Goal: Check status: Check status

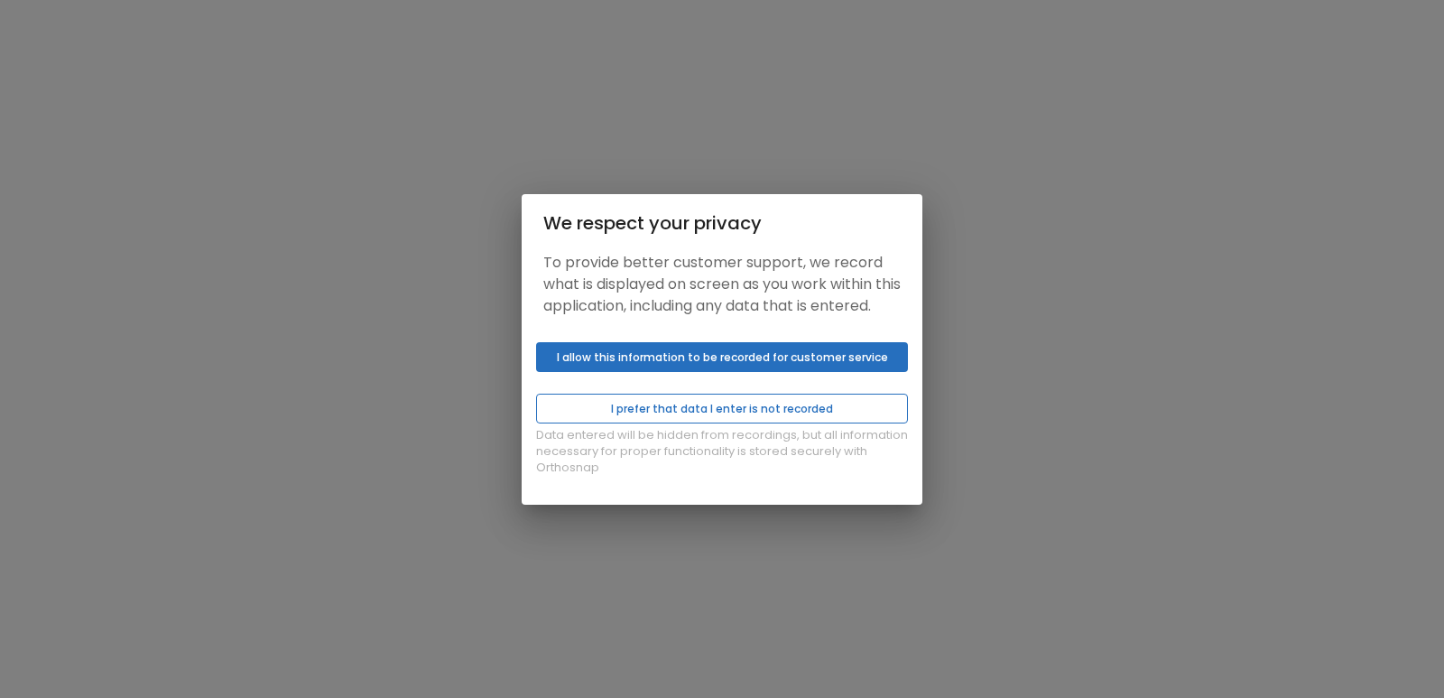
click at [614, 413] on button "I prefer that data I enter is not recorded" at bounding box center [722, 409] width 372 height 30
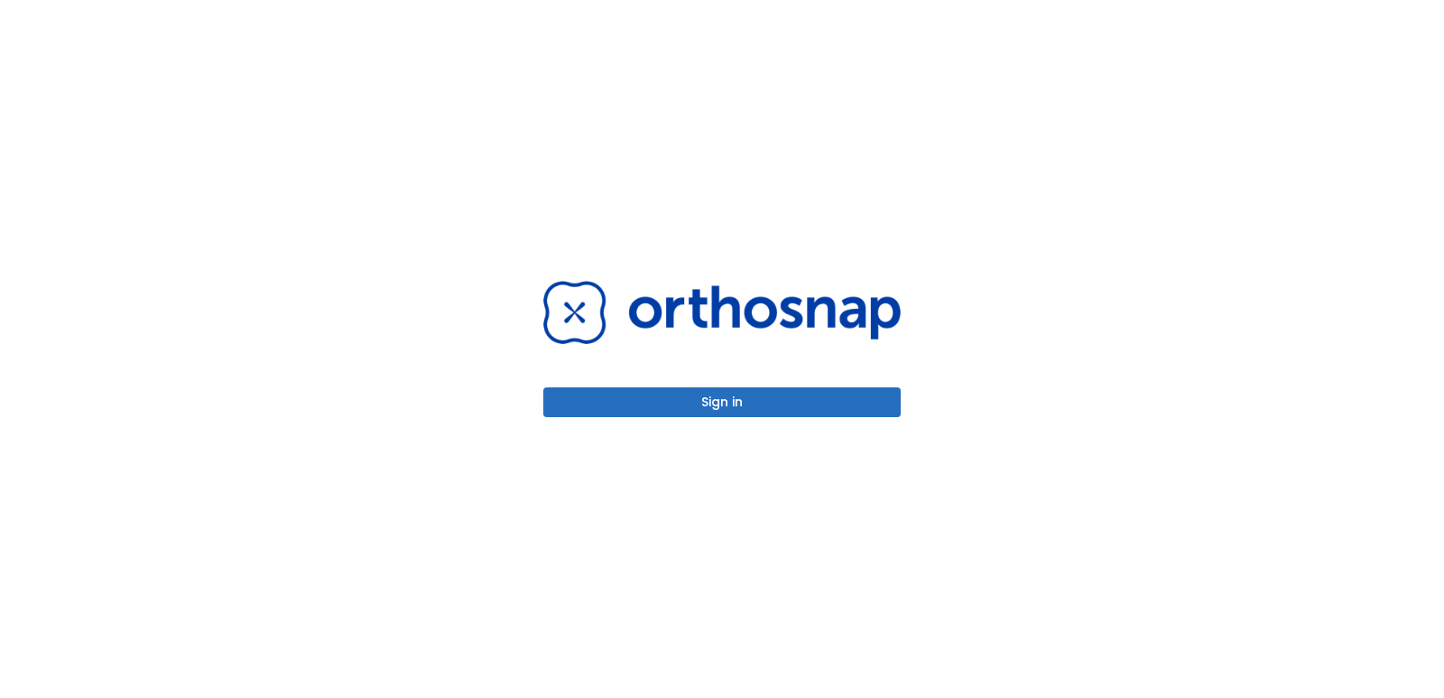
click at [714, 416] on button "Sign in" at bounding box center [722, 402] width 358 height 30
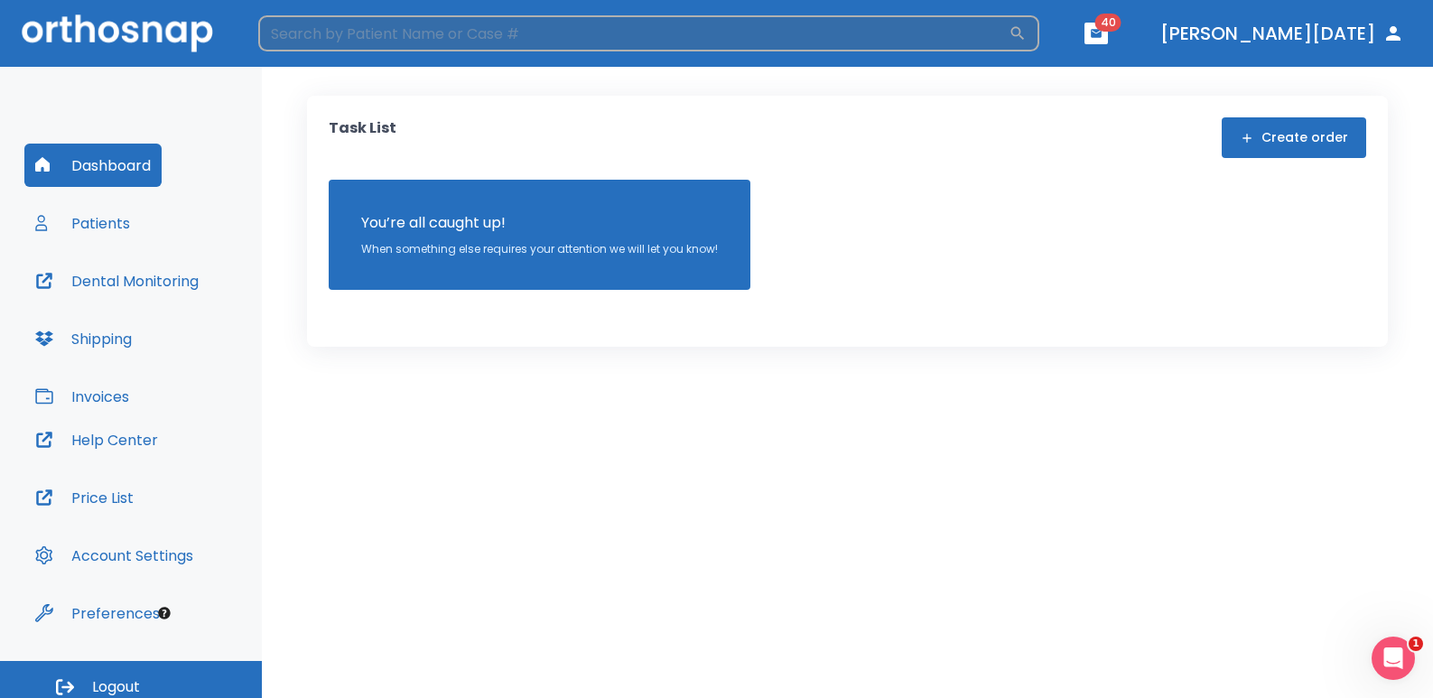
click at [309, 43] on input "search" at bounding box center [633, 33] width 750 height 36
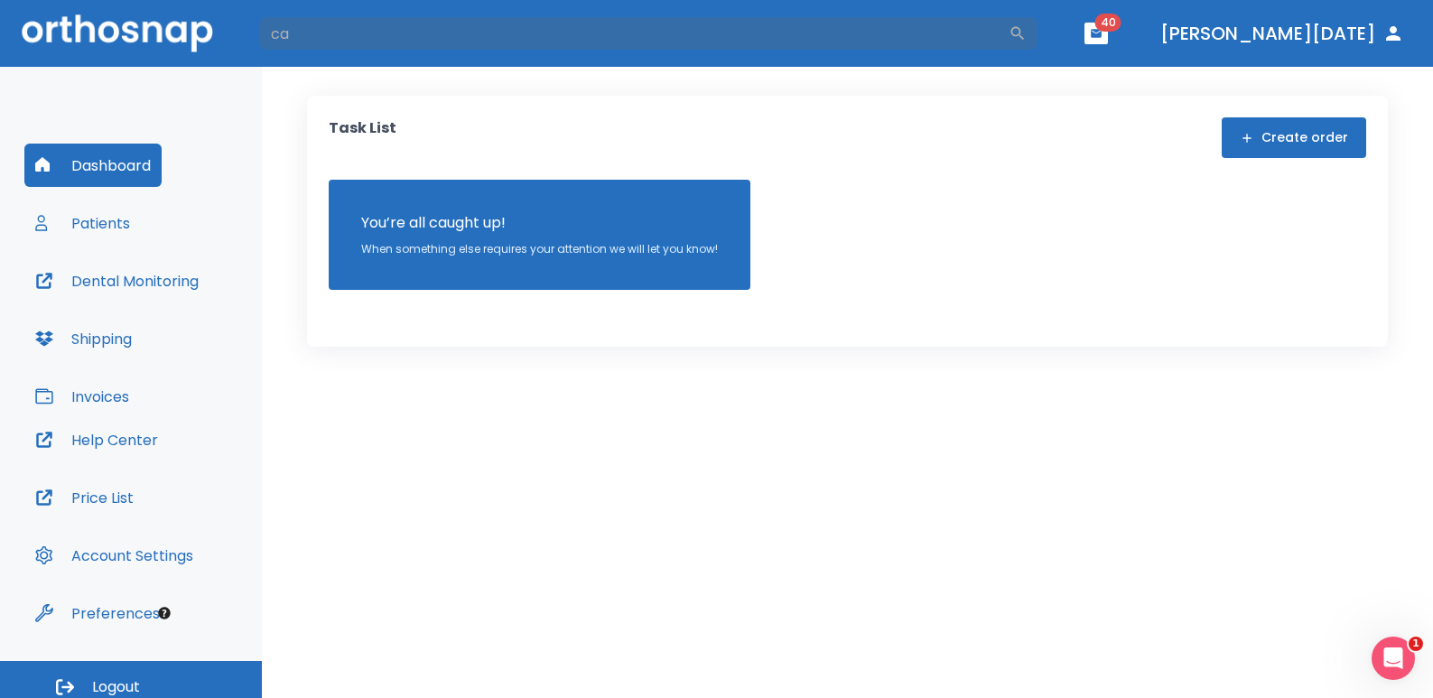
type input "Calin"
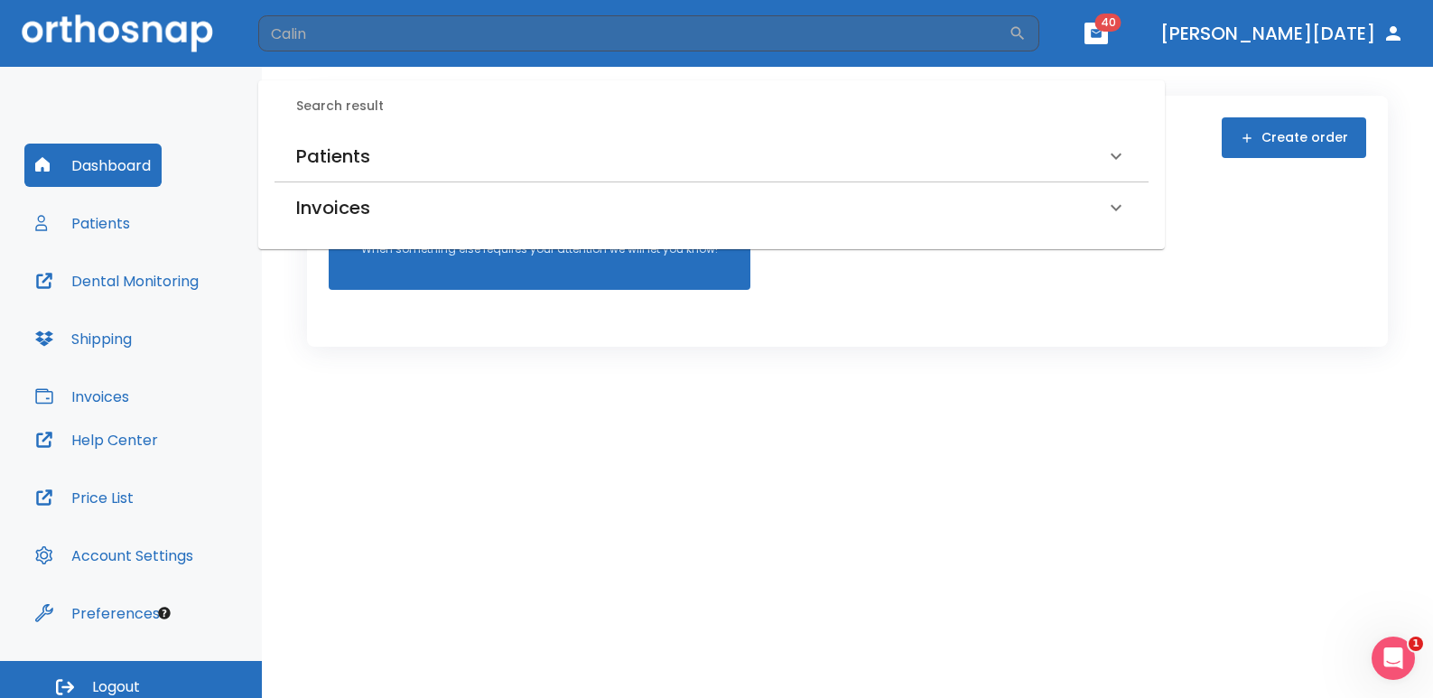
click at [358, 144] on h6 "Patients" at bounding box center [333, 156] width 74 height 29
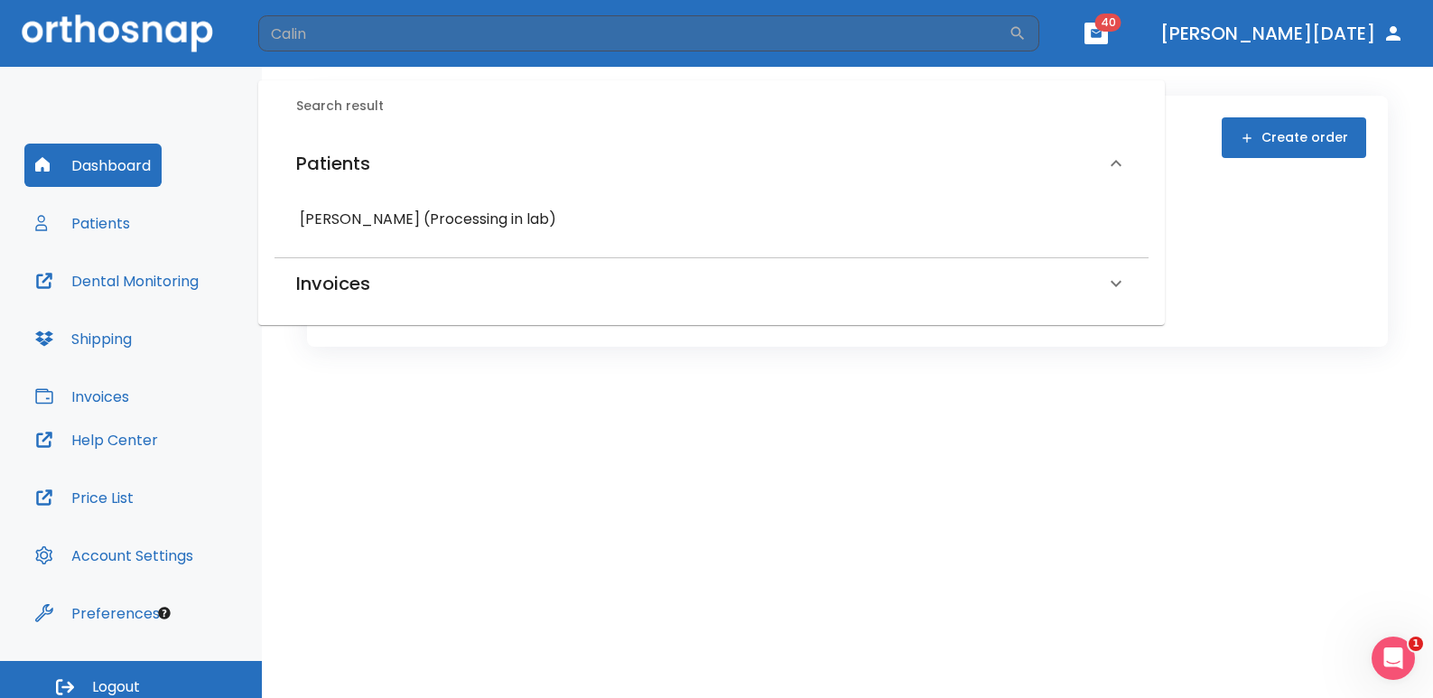
click at [346, 211] on h6 "Calin Wilson (Processing in lab)" at bounding box center [711, 219] width 823 height 25
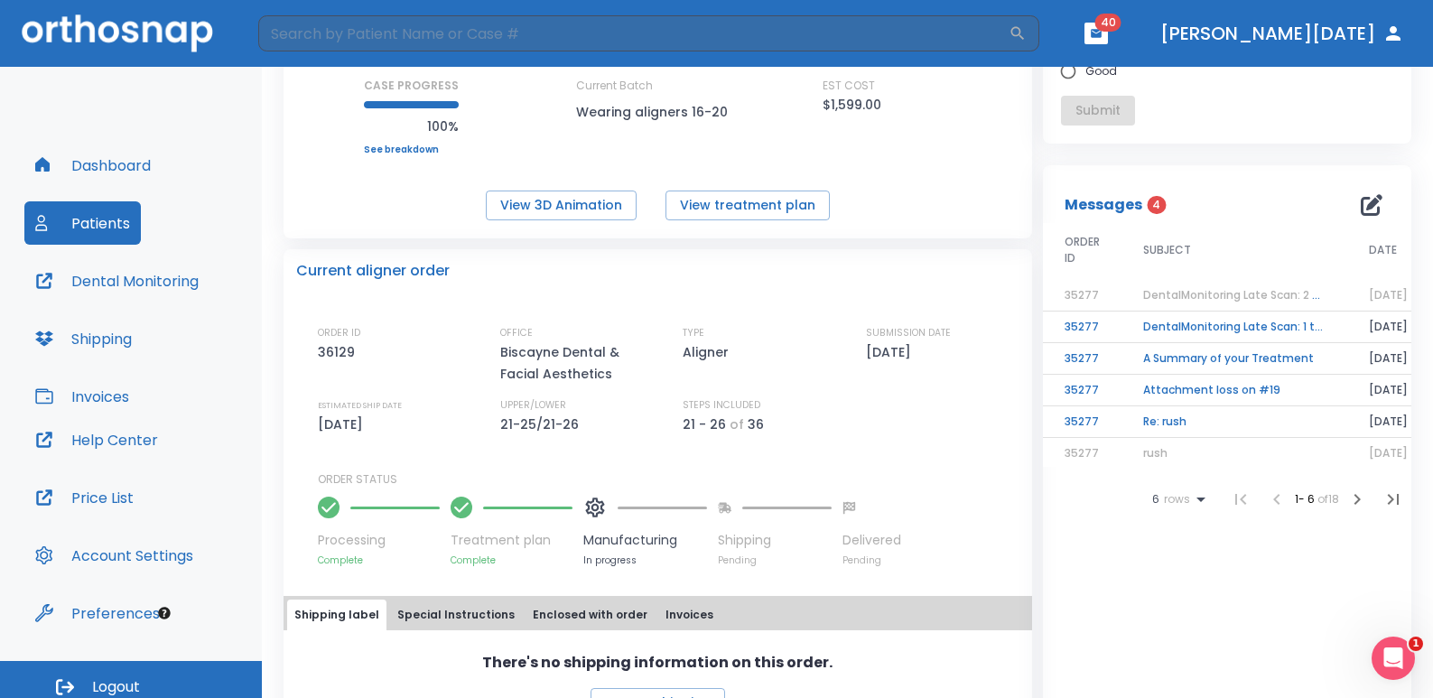
scroll to position [271, 0]
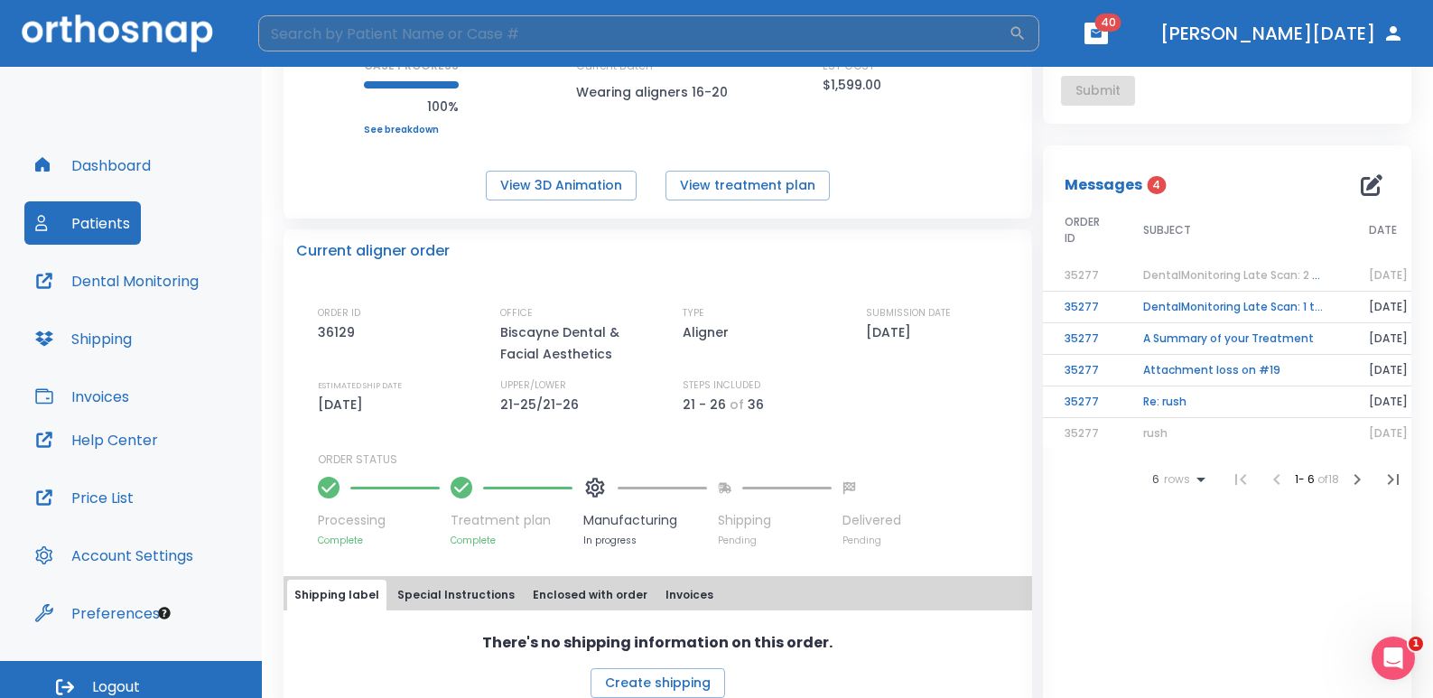
click at [362, 23] on input "search" at bounding box center [633, 33] width 750 height 36
type input "alejandro"
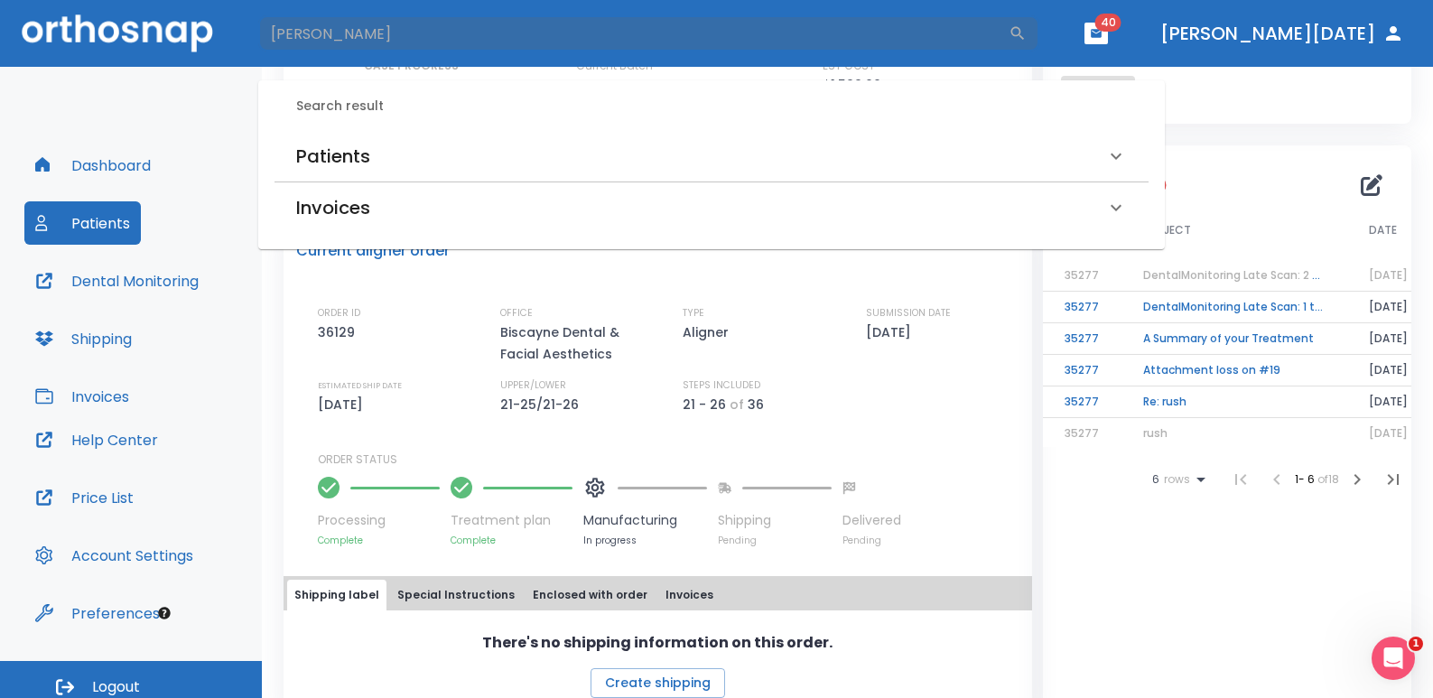
click at [367, 154] on h6 "Patients" at bounding box center [333, 156] width 74 height 29
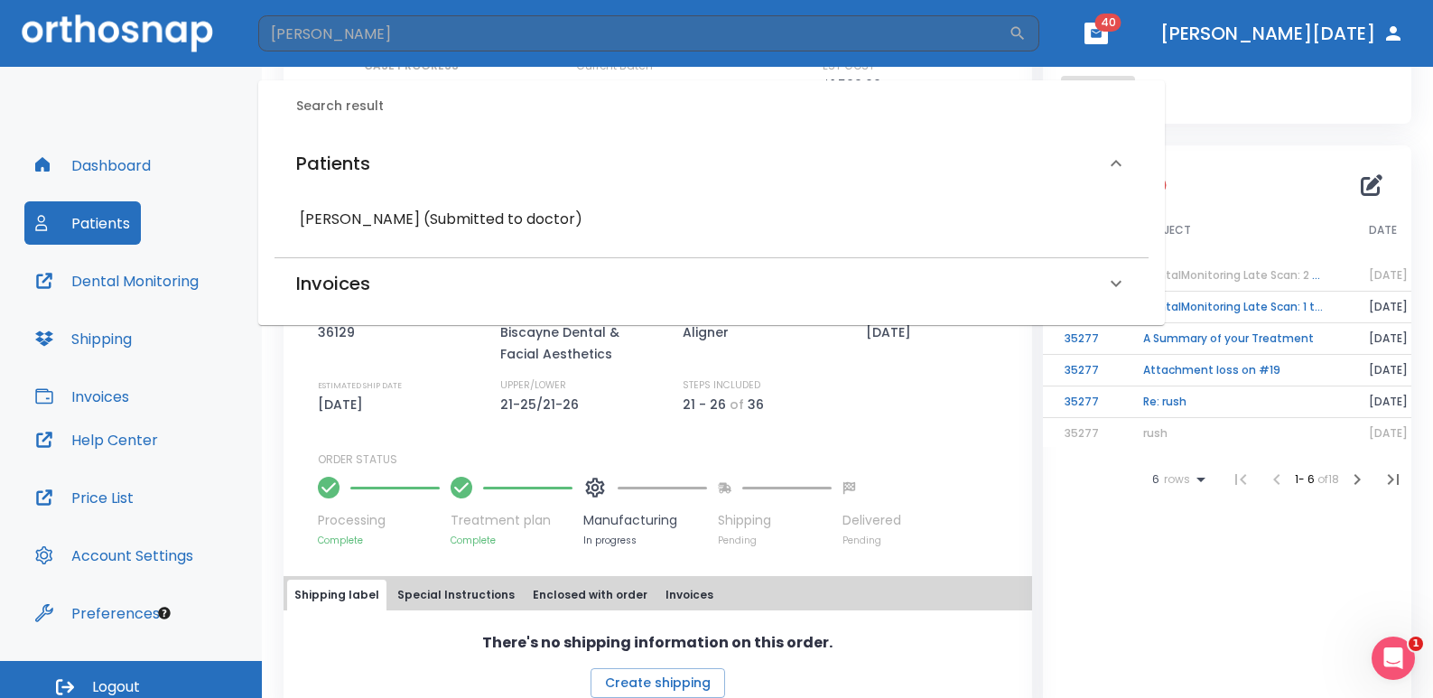
click at [359, 231] on h6 "Alejandro Bonet (Submitted to doctor)" at bounding box center [711, 219] width 823 height 25
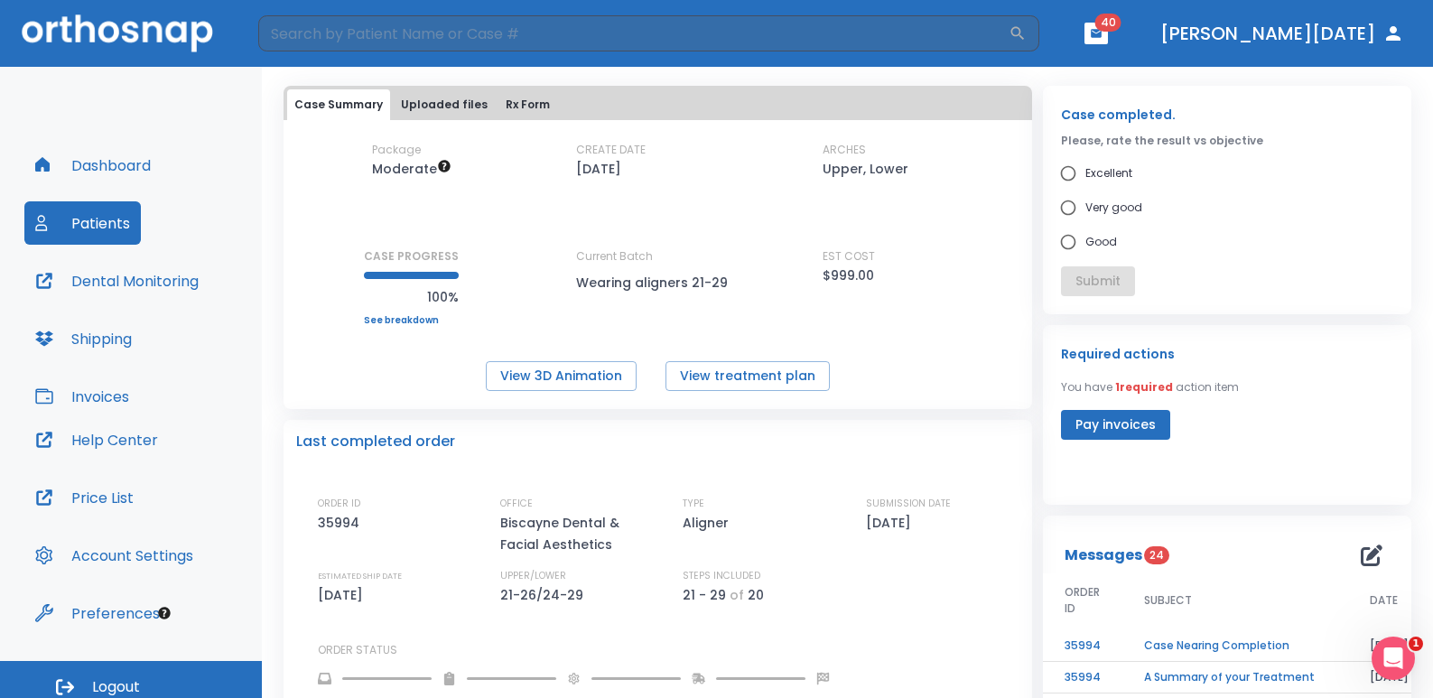
scroll to position [181, 0]
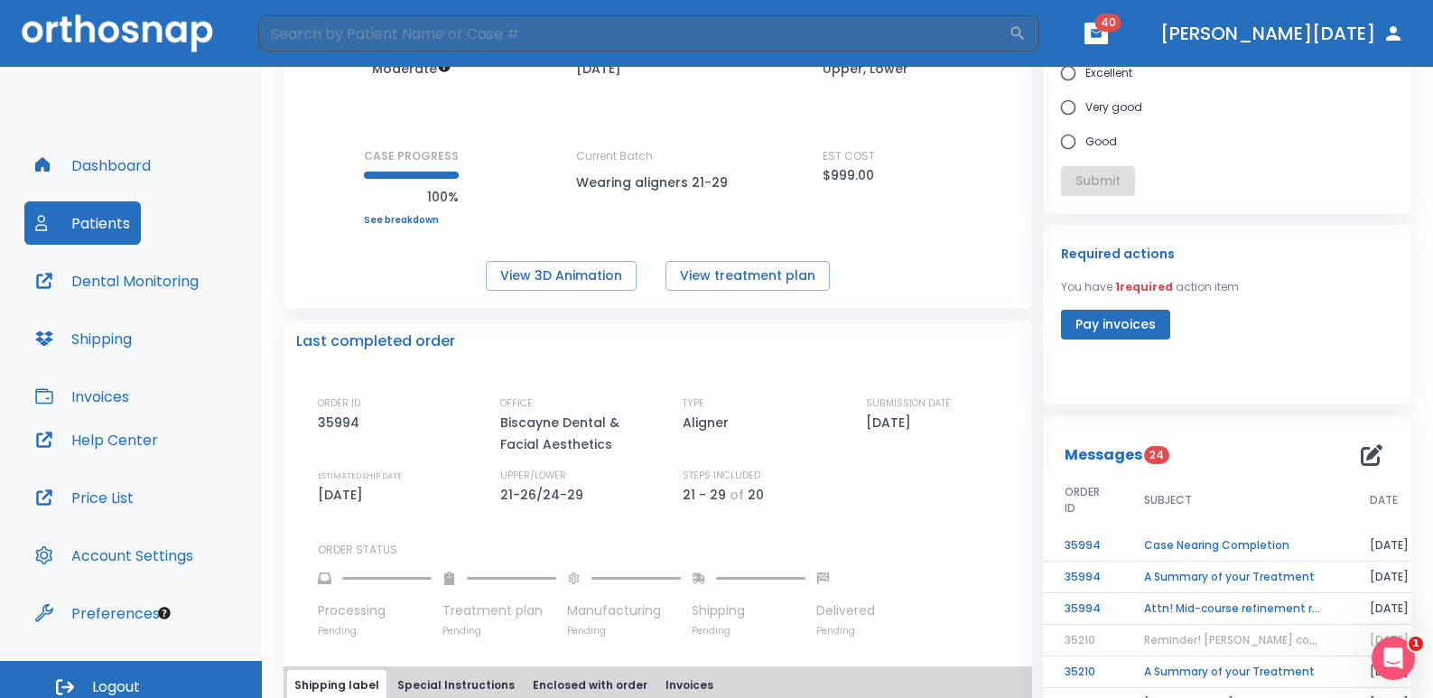
click at [1129, 281] on span "1 required" at bounding box center [1144, 286] width 58 height 15
drag, startPoint x: 1156, startPoint y: 290, endPoint x: 1125, endPoint y: 289, distance: 31.6
click at [1124, 290] on span "1 required" at bounding box center [1144, 286] width 58 height 15
click at [1124, 286] on span "1 required" at bounding box center [1144, 286] width 58 height 15
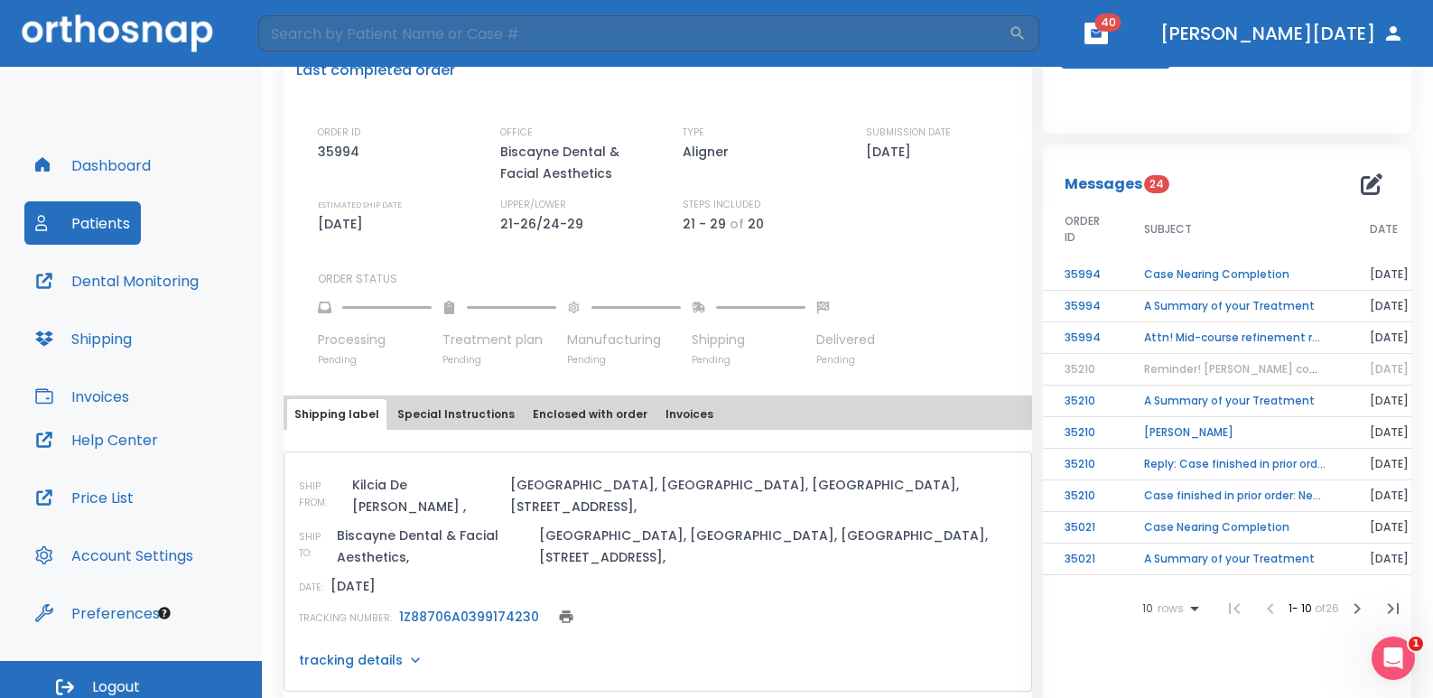
scroll to position [0, 0]
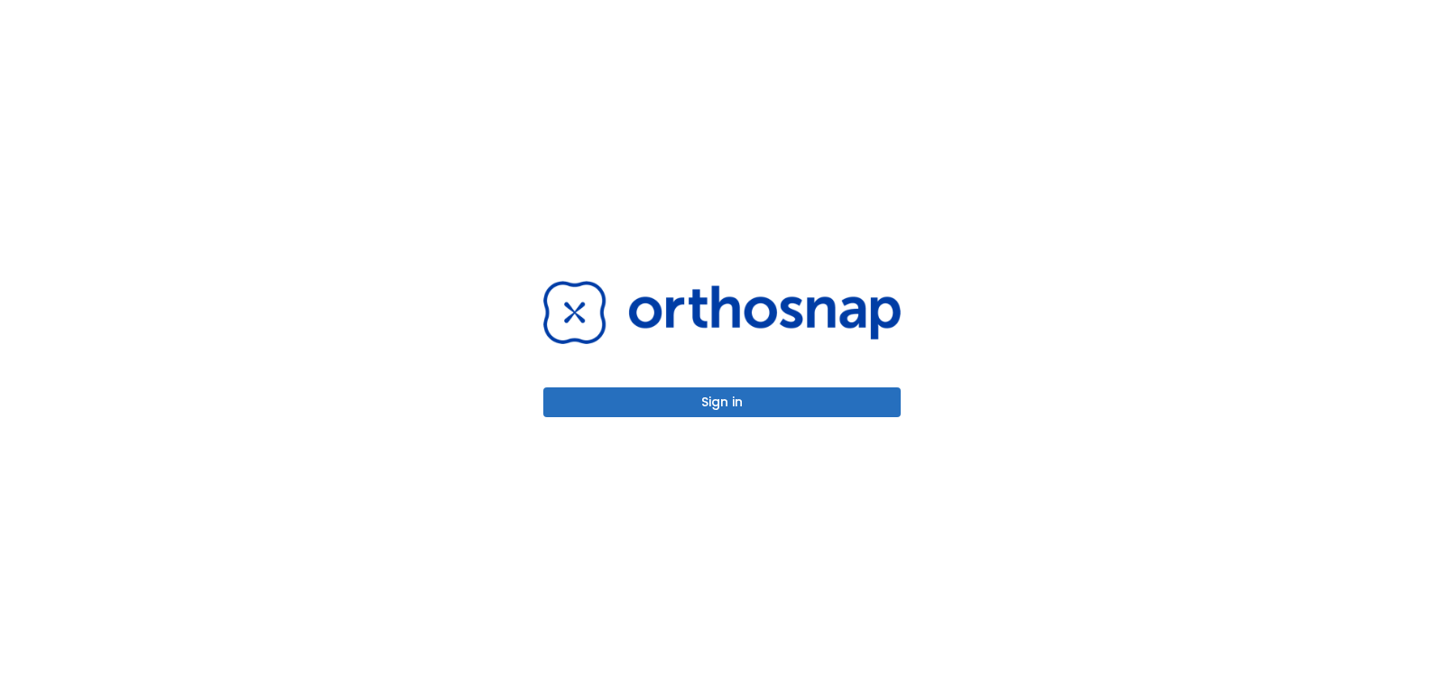
click at [816, 409] on button "Sign in" at bounding box center [722, 402] width 358 height 30
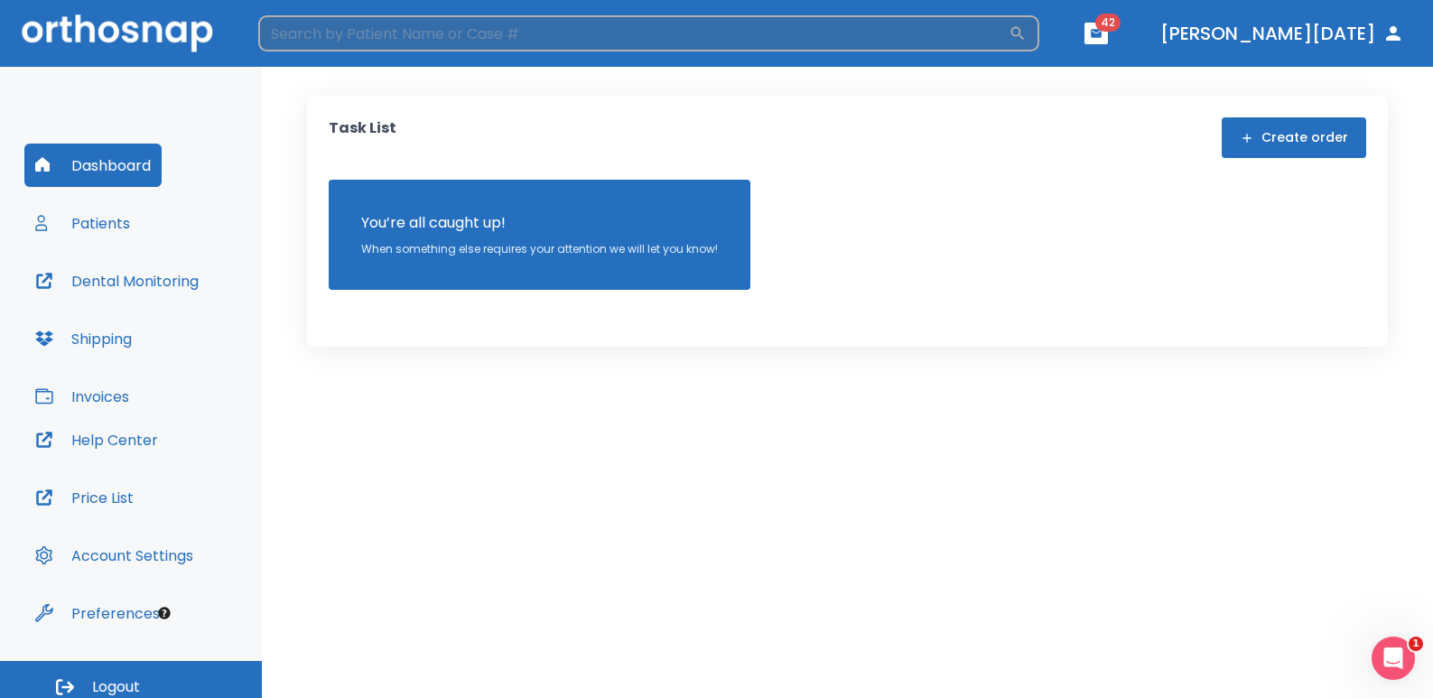
click at [339, 31] on input "search" at bounding box center [633, 33] width 750 height 36
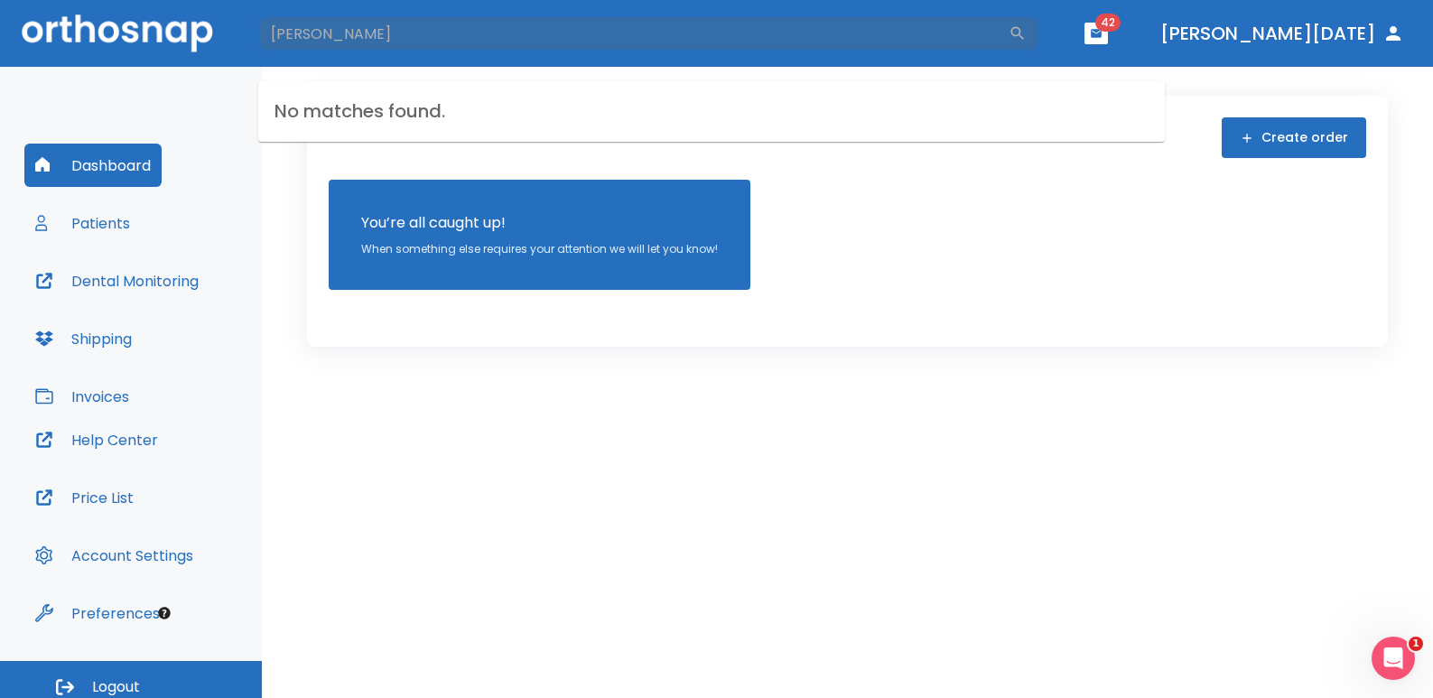
click at [418, 116] on h6 "No matches found." at bounding box center [711, 110] width 906 height 61
click at [376, 30] on input "karen visepo" at bounding box center [633, 33] width 750 height 36
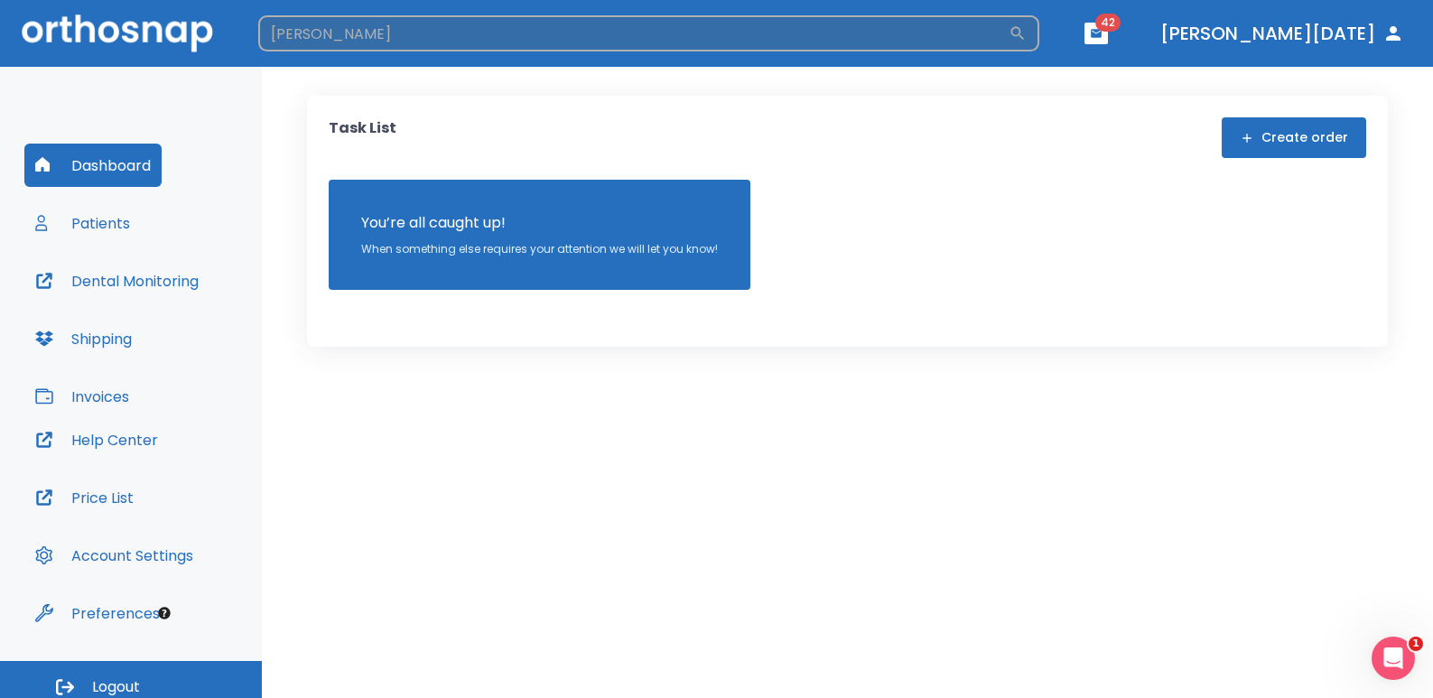
type input "karen"
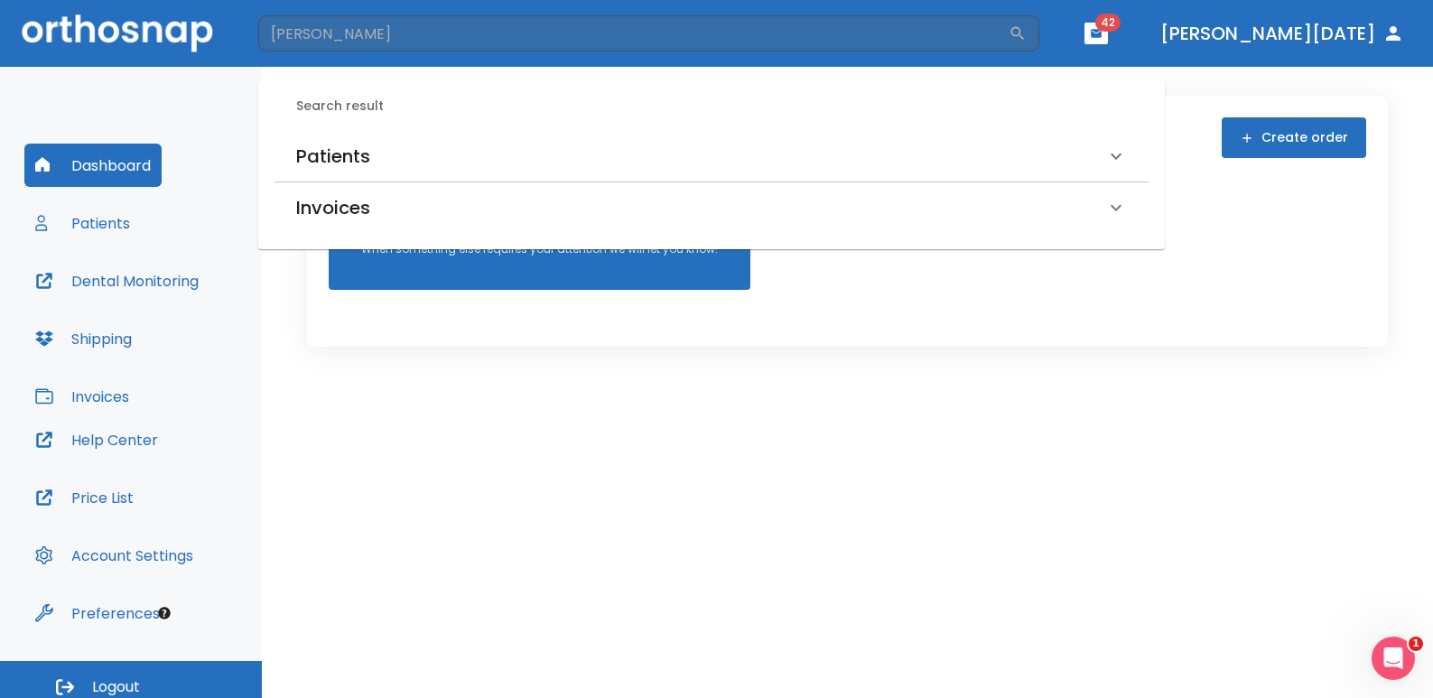
click at [383, 150] on div "Patients" at bounding box center [700, 156] width 809 height 29
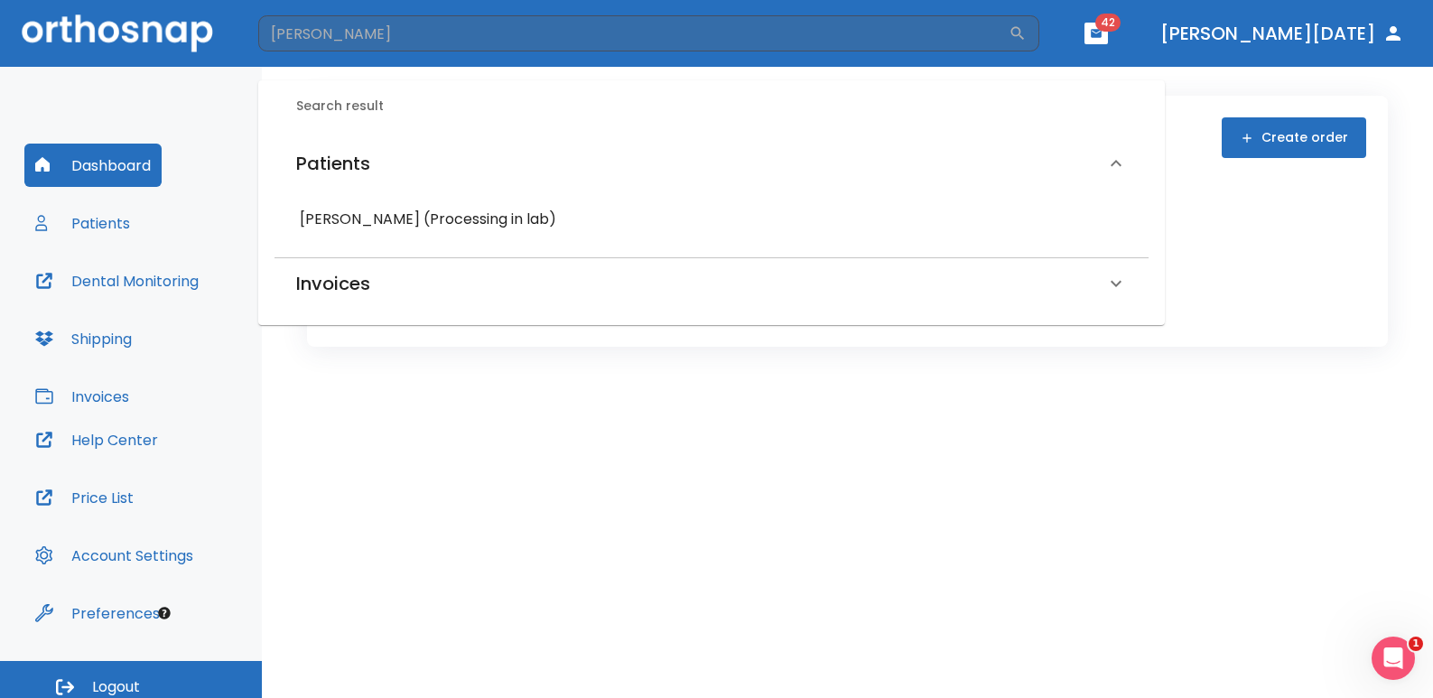
click at [364, 211] on h6 "Karen Vissepo (Processing in lab)" at bounding box center [711, 219] width 823 height 25
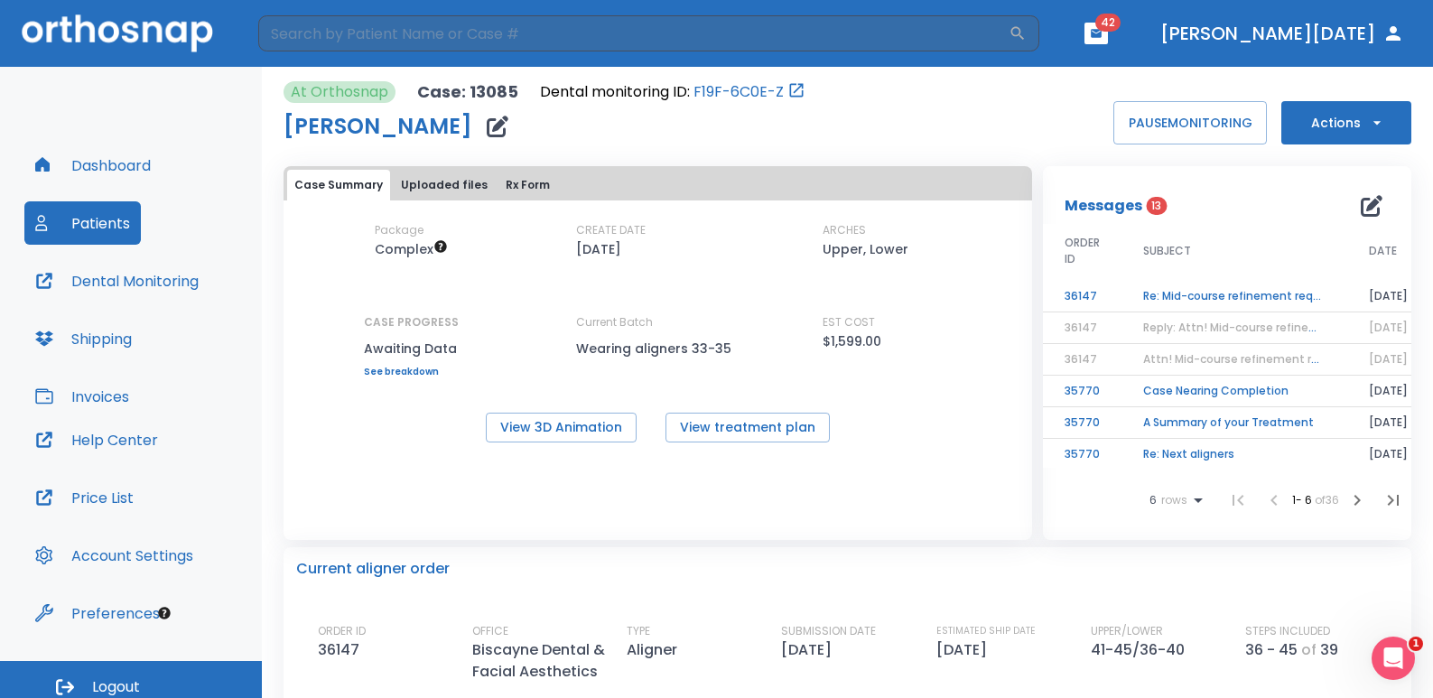
scroll to position [181, 0]
